Goal: Task Accomplishment & Management: Use online tool/utility

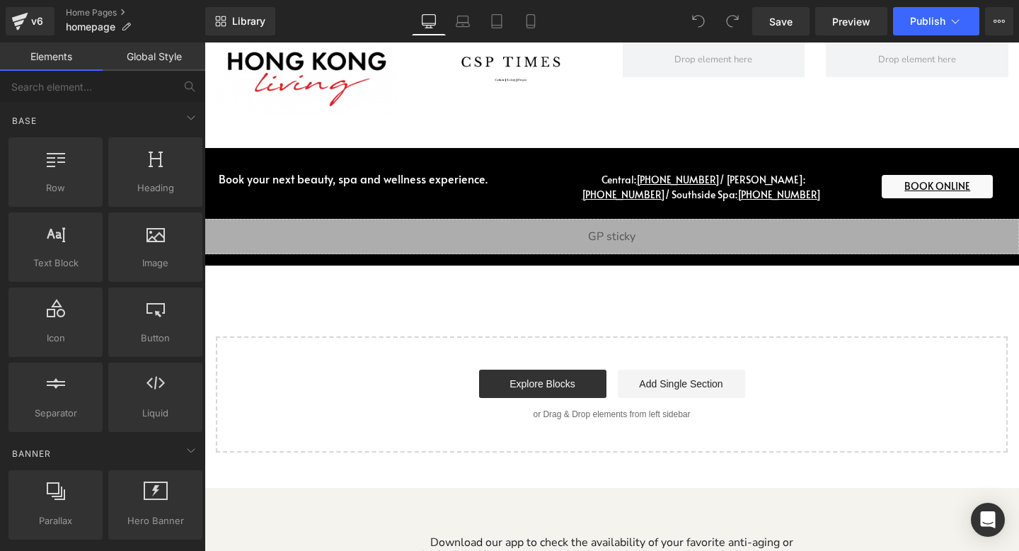
scroll to position [3287, 0]
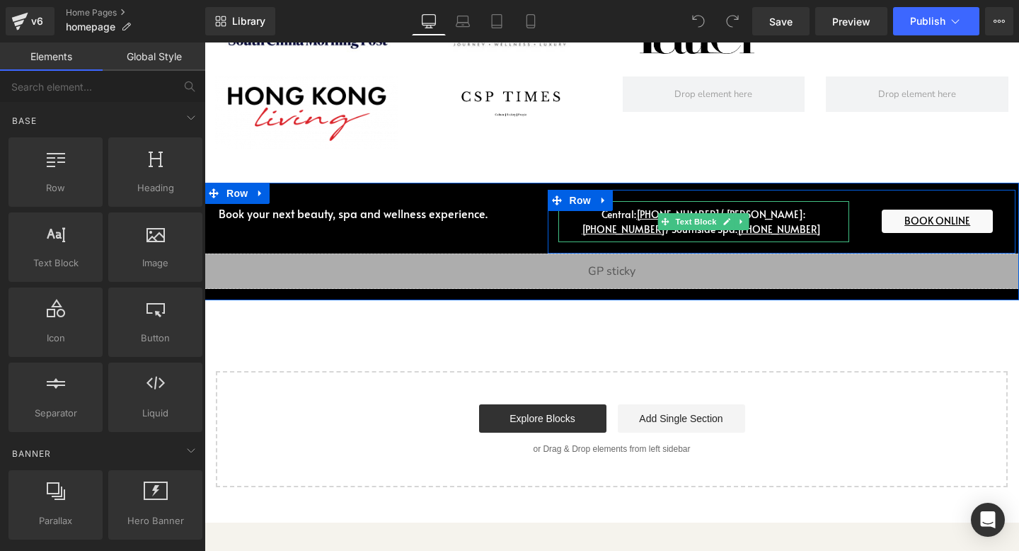
click at [725, 207] on p "Central: [PHONE_NUMBER] / Wan Chai: [PHONE_NUMBER] / Southside Spa: [PHONE_NUMB…" at bounding box center [703, 222] width 291 height 30
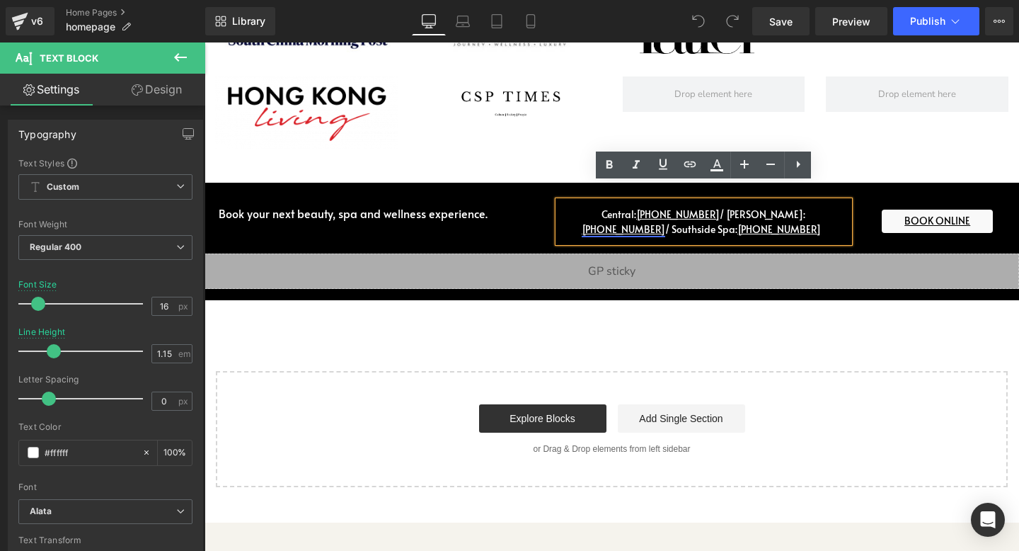
click at [665, 222] on link "[PHONE_NUMBER]" at bounding box center [624, 228] width 84 height 13
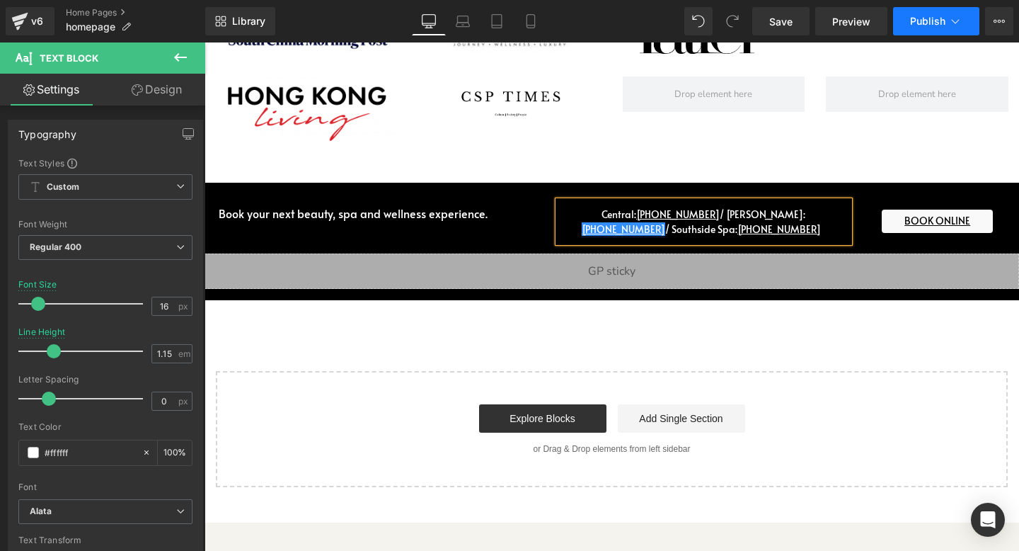
click at [940, 18] on span "Publish" at bounding box center [927, 21] width 35 height 11
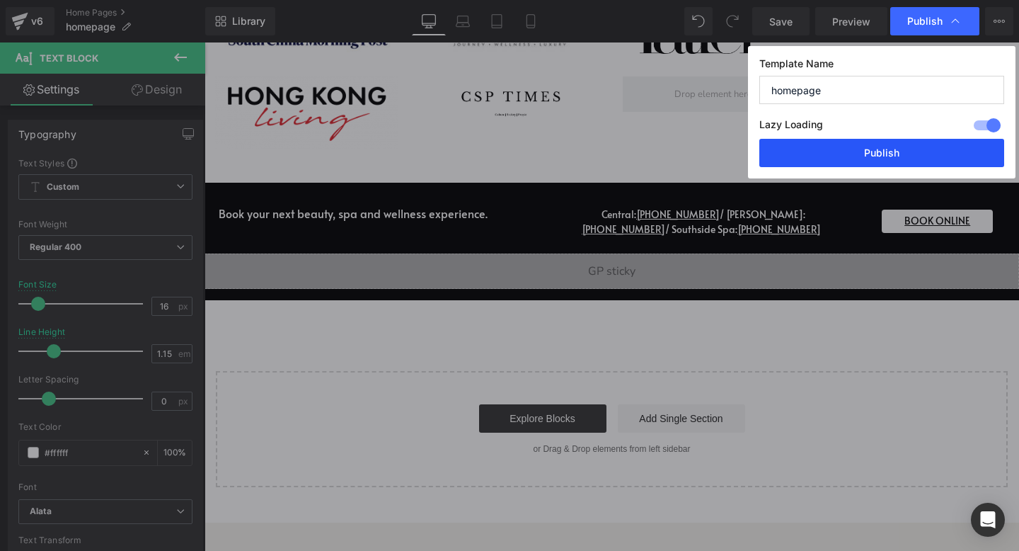
click at [870, 148] on button "Publish" at bounding box center [881, 153] width 245 height 28
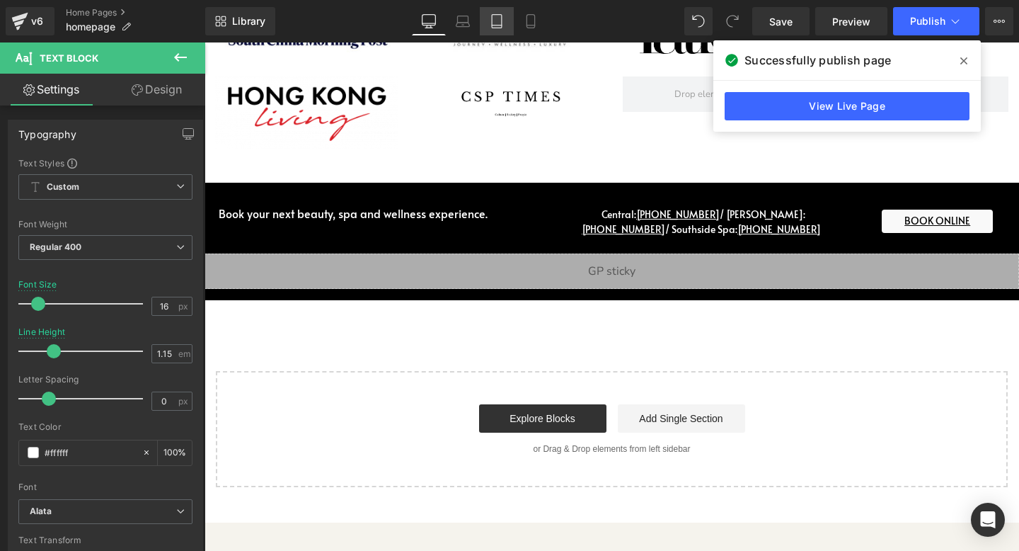
click at [497, 17] on icon at bounding box center [497, 21] width 14 height 14
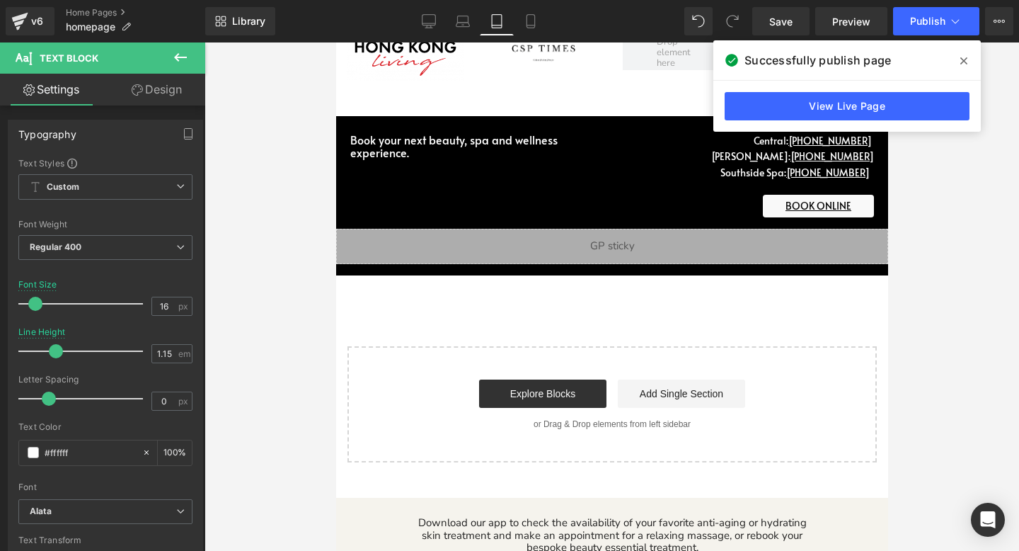
scroll to position [2791, 0]
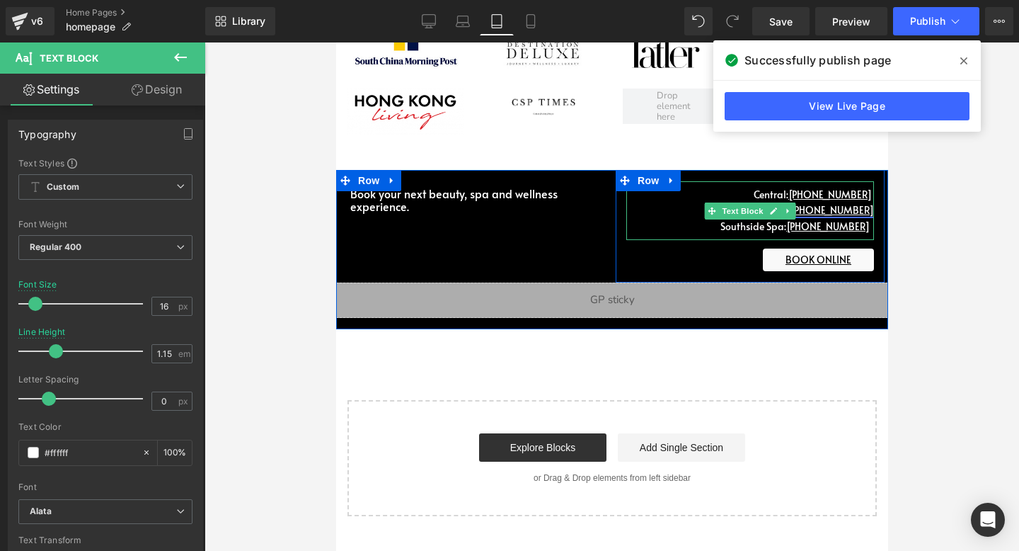
click at [843, 203] on link "[PHONE_NUMBER]" at bounding box center [832, 209] width 84 height 13
click at [775, 207] on icon "Main content" at bounding box center [772, 210] width 7 height 7
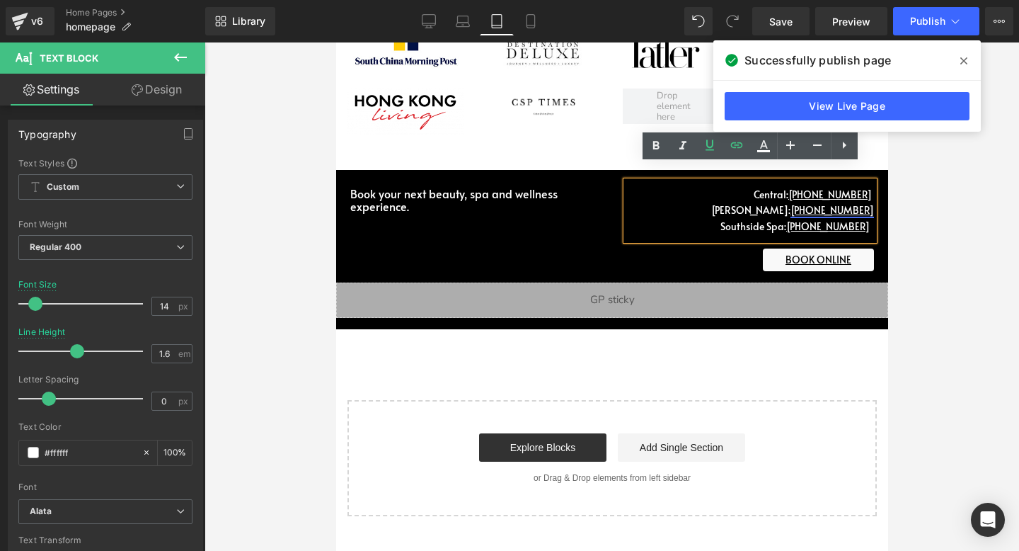
click at [852, 203] on link "[PHONE_NUMBER]" at bounding box center [832, 209] width 84 height 13
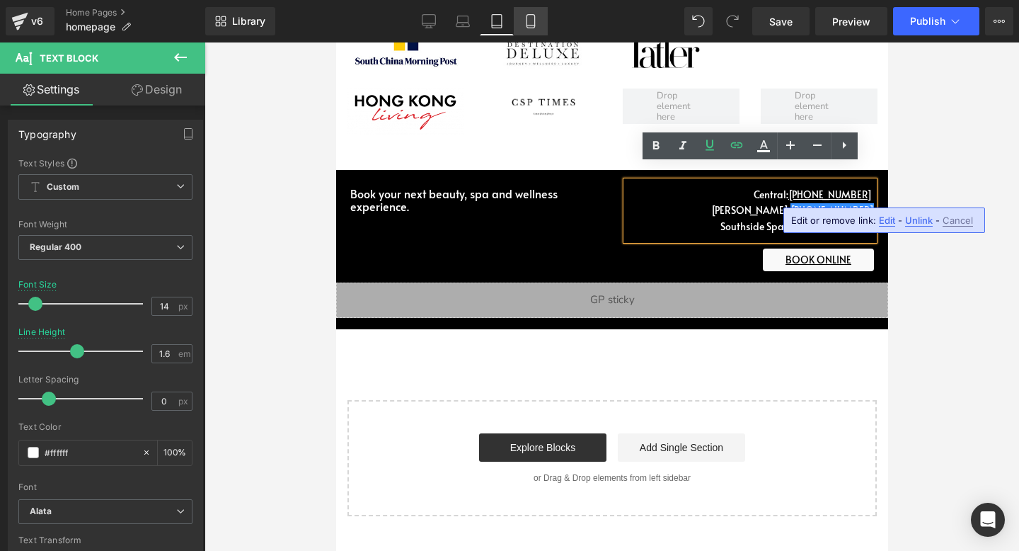
click at [536, 21] on icon at bounding box center [531, 21] width 14 height 14
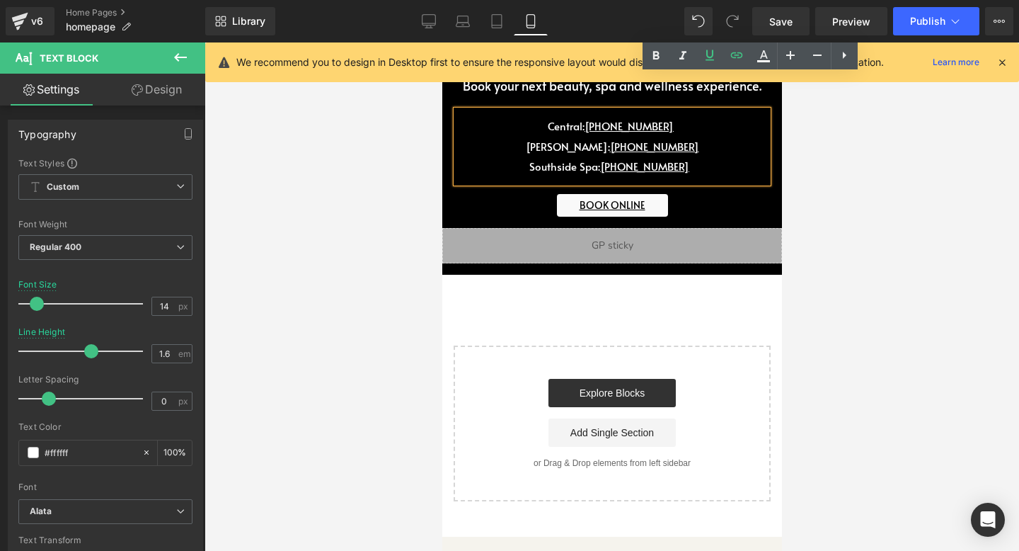
scroll to position [6093, 0]
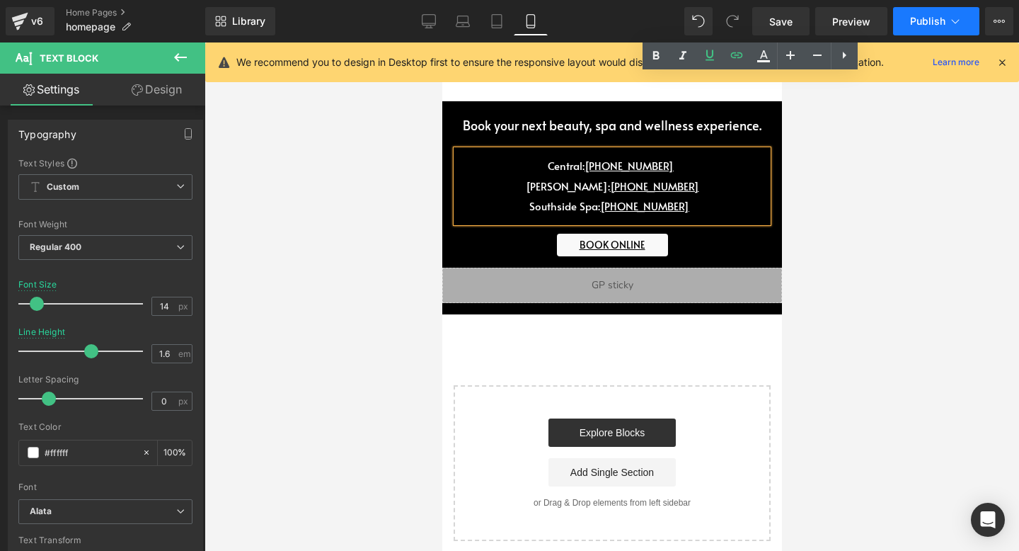
click at [944, 16] on span "Publish" at bounding box center [927, 21] width 35 height 11
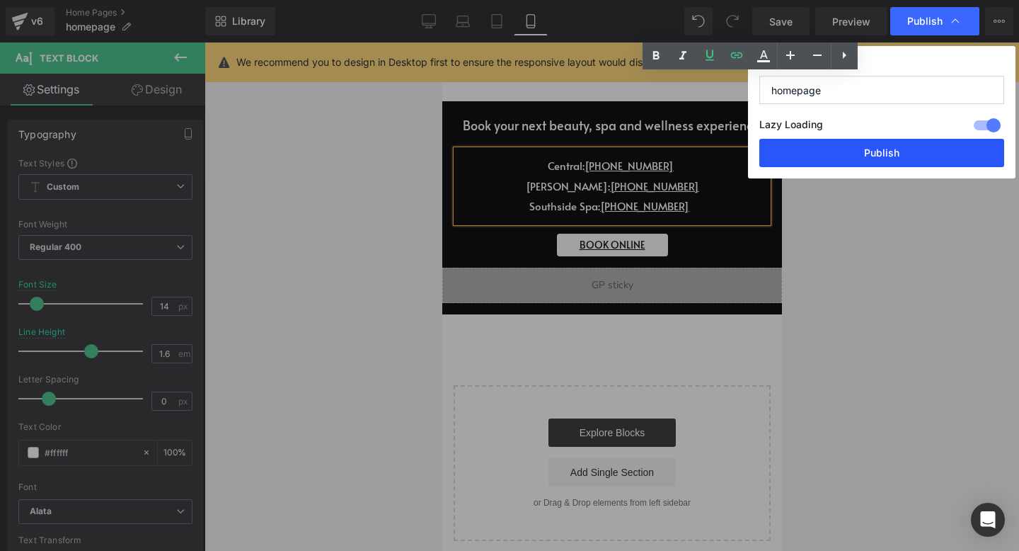
click at [873, 144] on button "Publish" at bounding box center [881, 153] width 245 height 28
